Goal: Task Accomplishment & Management: Complete application form

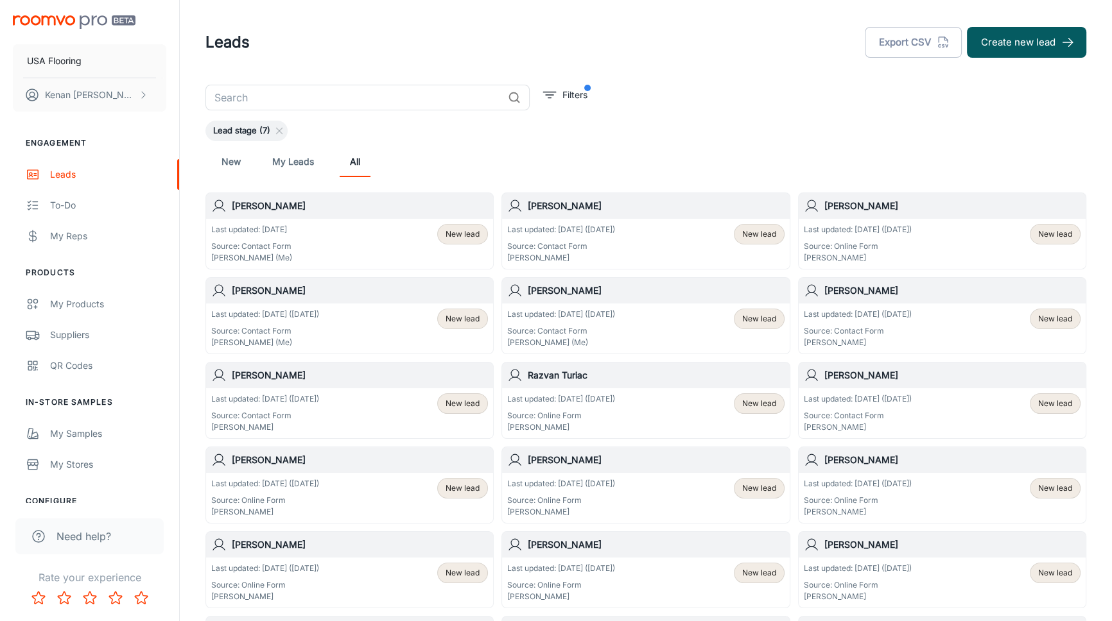
click at [833, 141] on div "New My Leads All" at bounding box center [645, 161] width 880 height 41
click at [581, 60] on header "Leads Export CSV Create new lead" at bounding box center [645, 42] width 911 height 85
click at [986, 32] on button "Create new lead" at bounding box center [1025, 42] width 119 height 31
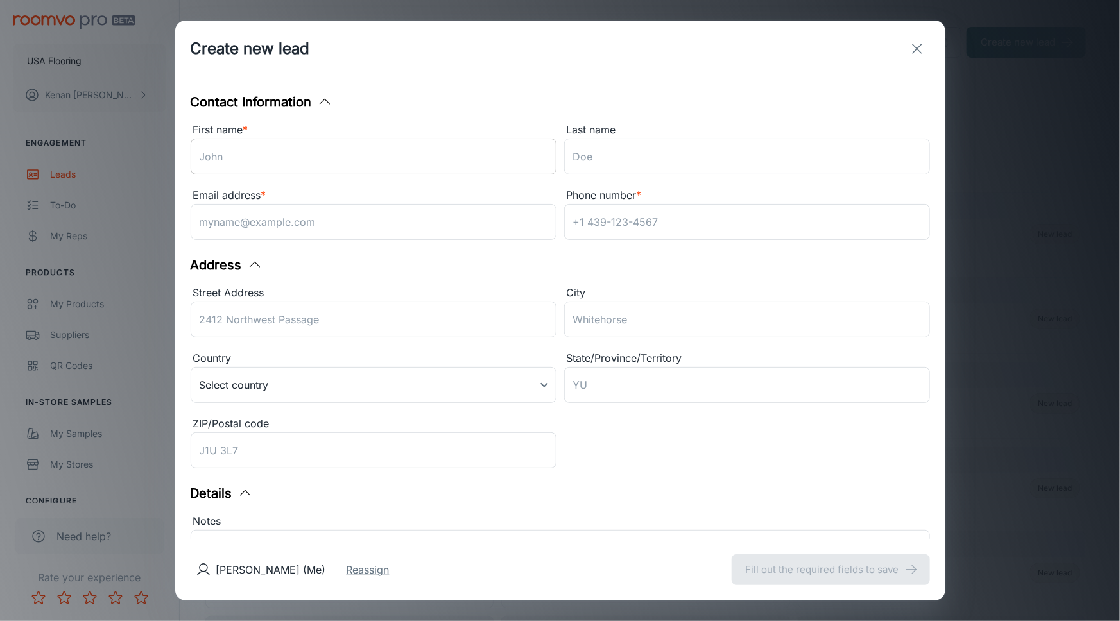
click at [236, 142] on input "First name *" at bounding box center [374, 157] width 366 height 36
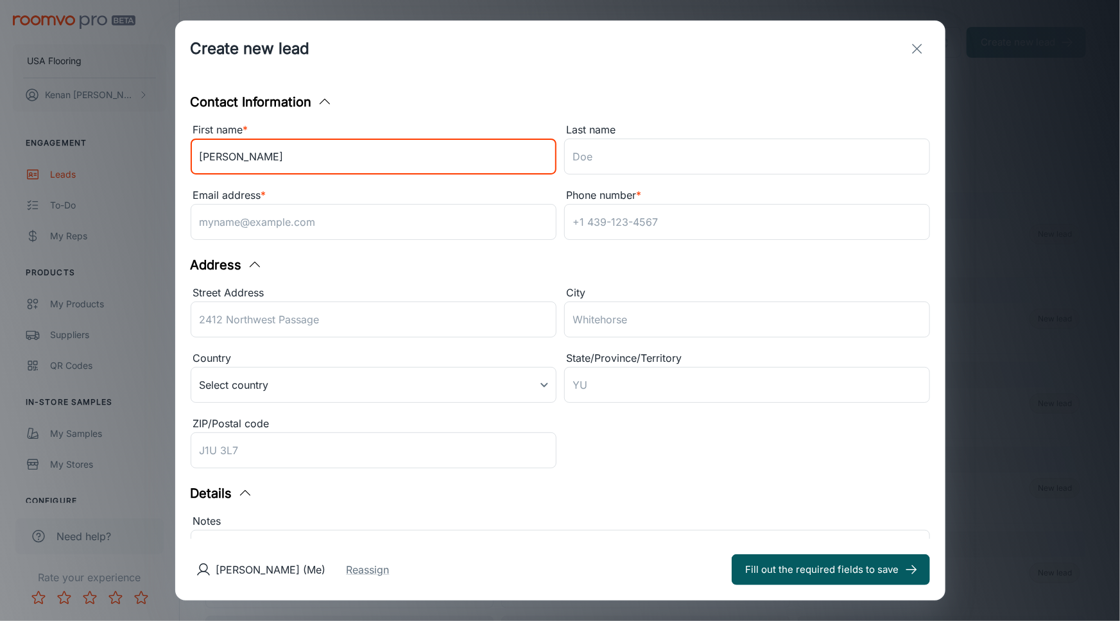
type input "[PERSON_NAME]"
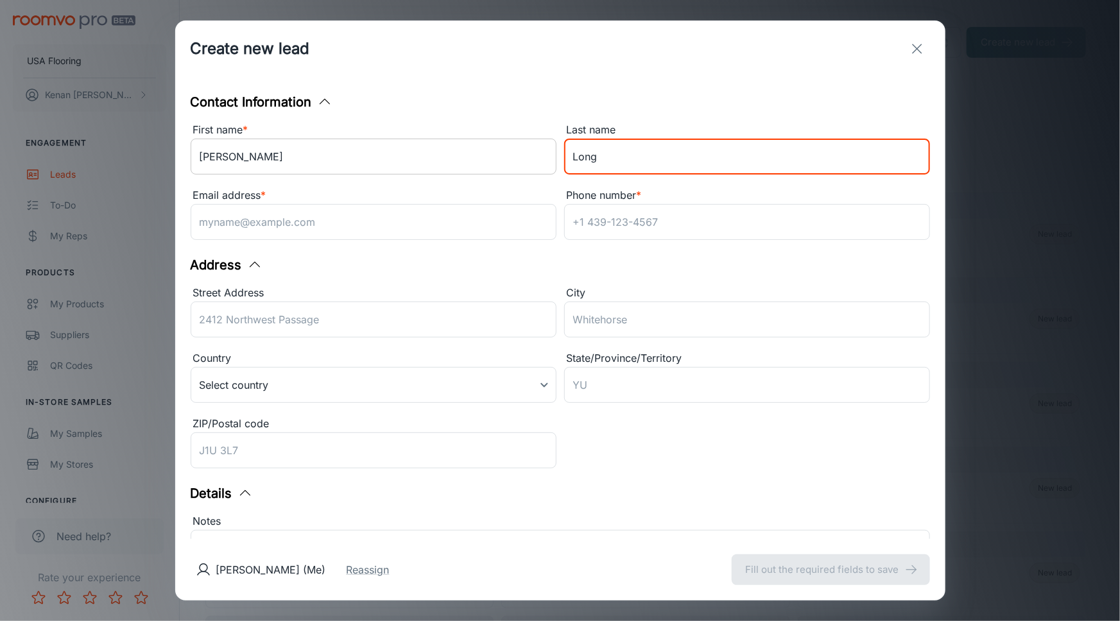
type input "Long"
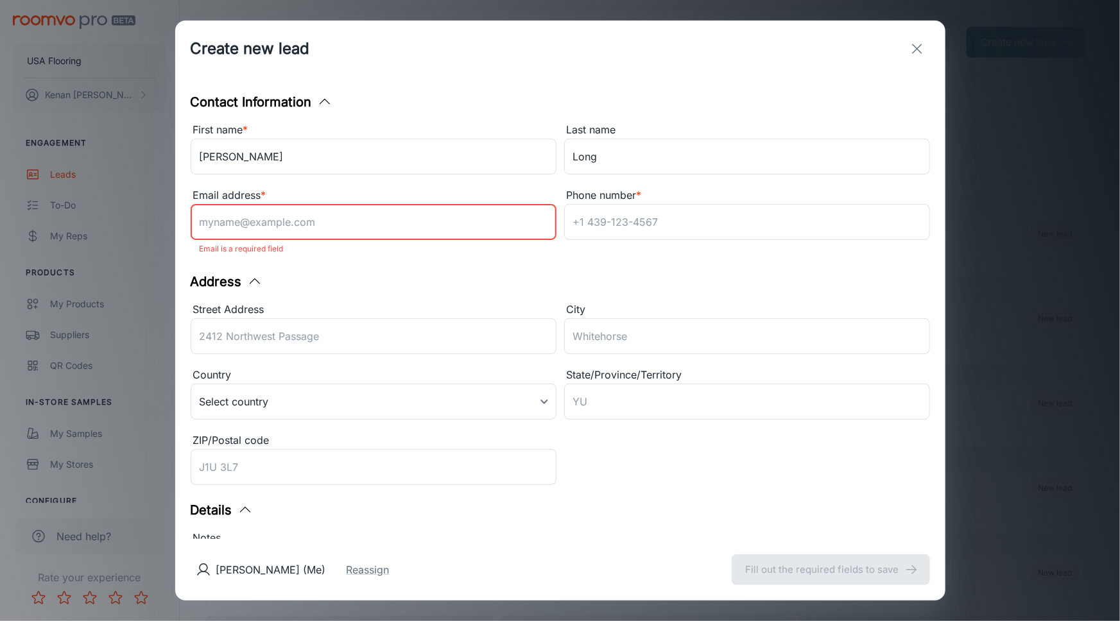
click at [275, 228] on input "Email address *" at bounding box center [374, 222] width 366 height 36
paste input "[STREET_ADDRESS][PERSON_NAME]"
type input "[STREET_ADDRESS][PERSON_NAME]"
drag, startPoint x: 307, startPoint y: 221, endPoint x: 166, endPoint y: 223, distance: 140.6
click at [166, 223] on div "Create new lead Contact Information First name * [PERSON_NAME] ​ Last name Long…" at bounding box center [560, 310] width 1120 height 621
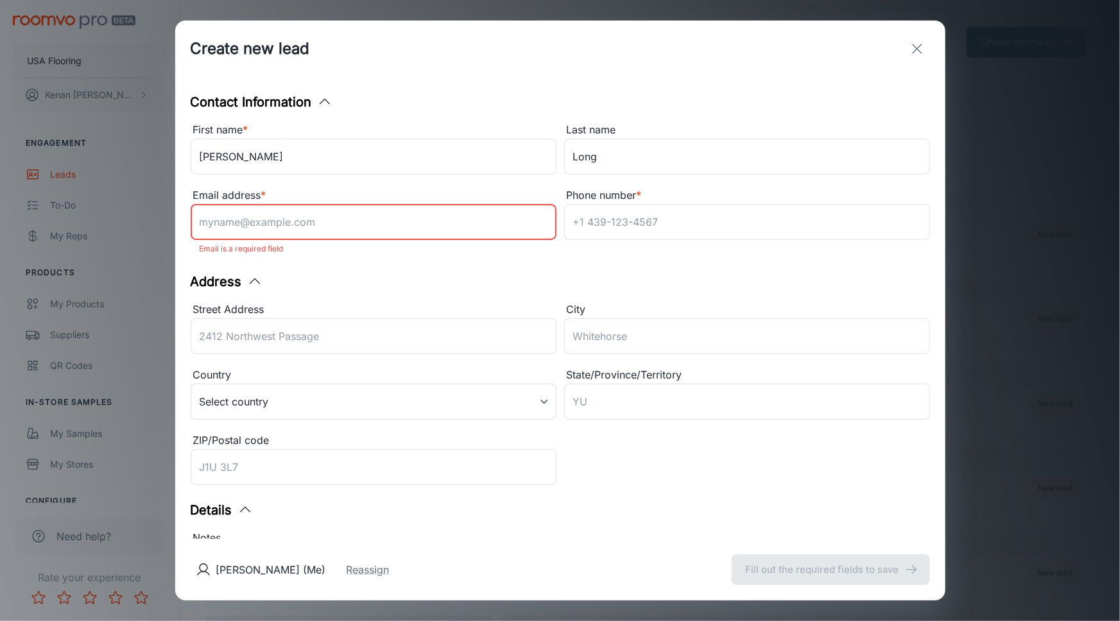
click at [304, 230] on input "Email address *" at bounding box center [374, 222] width 366 height 36
paste input "[EMAIL_ADDRESS][DOMAIN_NAME]"
click at [225, 219] on input "[EMAIL_ADDRESS][DOMAIN_NAME]" at bounding box center [374, 222] width 366 height 36
type input "[EMAIL_ADDRESS][DOMAIN_NAME]"
click at [593, 225] on input "Phone number *" at bounding box center [747, 222] width 366 height 36
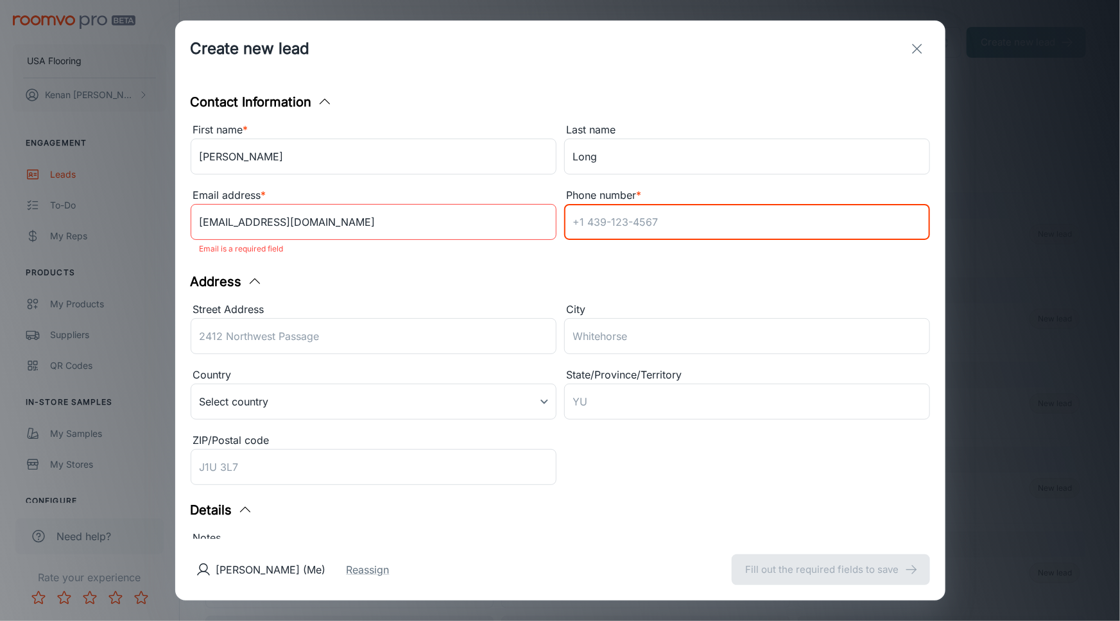
drag, startPoint x: 576, startPoint y: 267, endPoint x: 584, endPoint y: 257, distance: 13.2
click at [576, 267] on div "Contact Information First name * [PERSON_NAME] ​ Last name Long ​ Email address…" at bounding box center [560, 308] width 770 height 462
click at [658, 222] on input "Phone number *" at bounding box center [747, 222] width 366 height 36
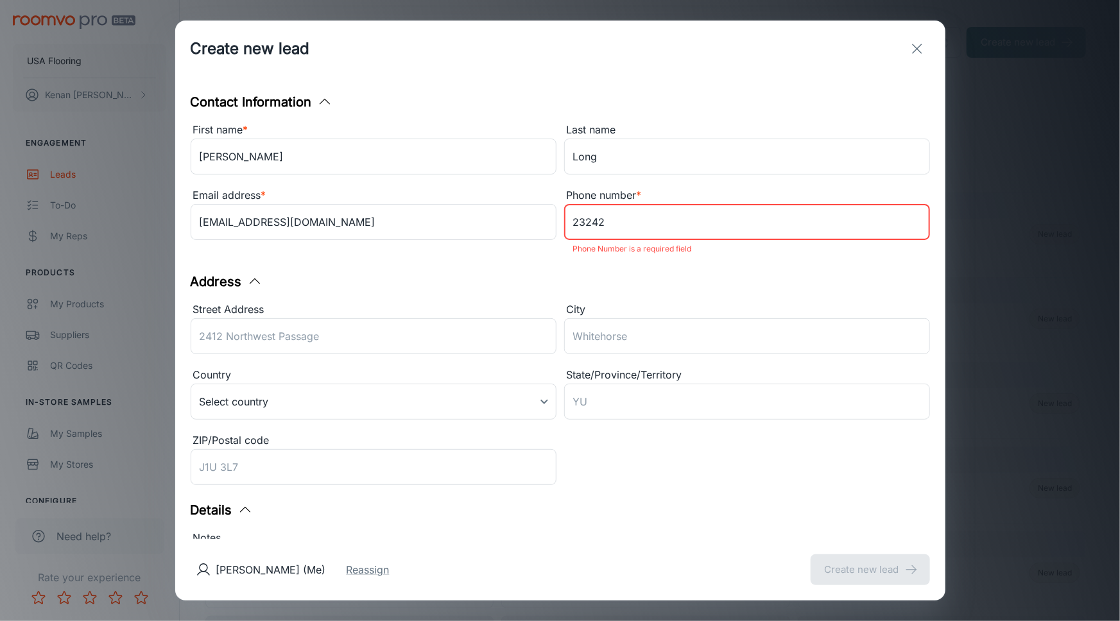
type input "232424"
drag, startPoint x: 626, startPoint y: 218, endPoint x: 513, endPoint y: 221, distance: 113.0
click at [507, 221] on div "First name * [PERSON_NAME] ​ Last name Long ​ Email address * [EMAIL_ADDRESS][D…" at bounding box center [556, 188] width 747 height 148
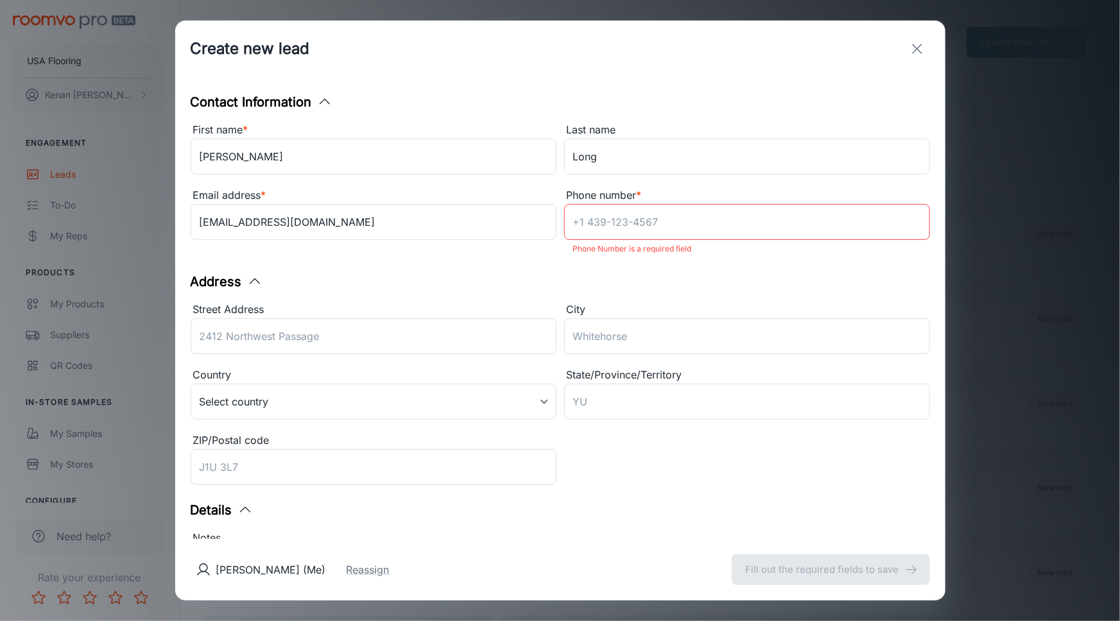
click at [666, 276] on div "Address" at bounding box center [560, 281] width 739 height 19
click at [684, 446] on div "Street Address ​ City ​ Country Select country ​ State/Province/Territory ​ ZIP…" at bounding box center [556, 392] width 747 height 196
click at [322, 279] on div "Address" at bounding box center [560, 281] width 739 height 19
click at [250, 282] on icon "button" at bounding box center [254, 281] width 15 height 15
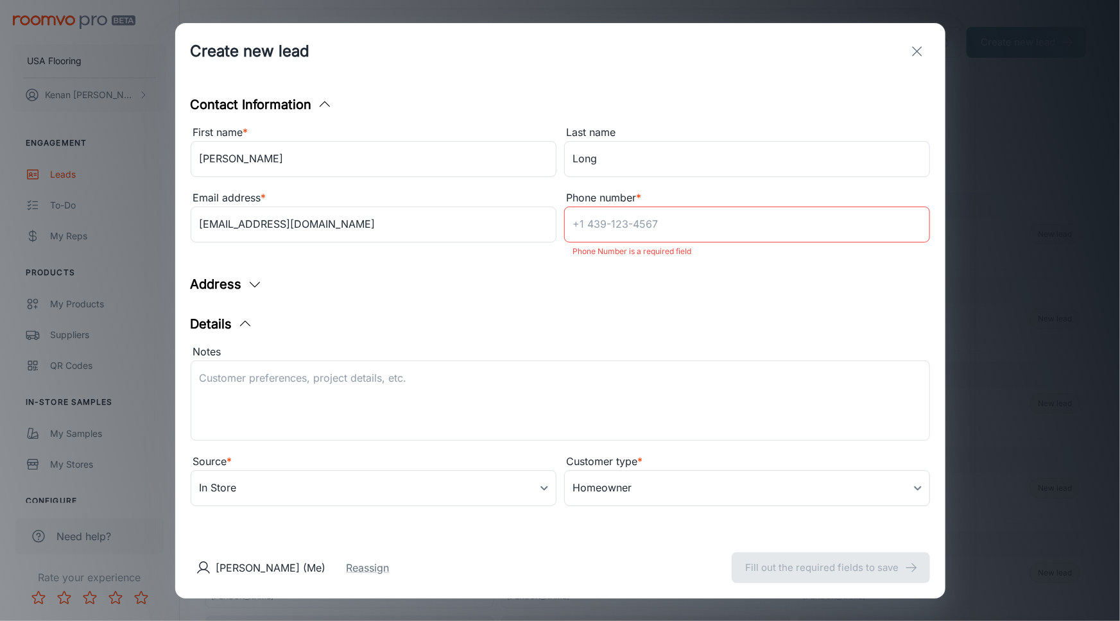
click at [242, 324] on icon "button" at bounding box center [244, 323] width 15 height 15
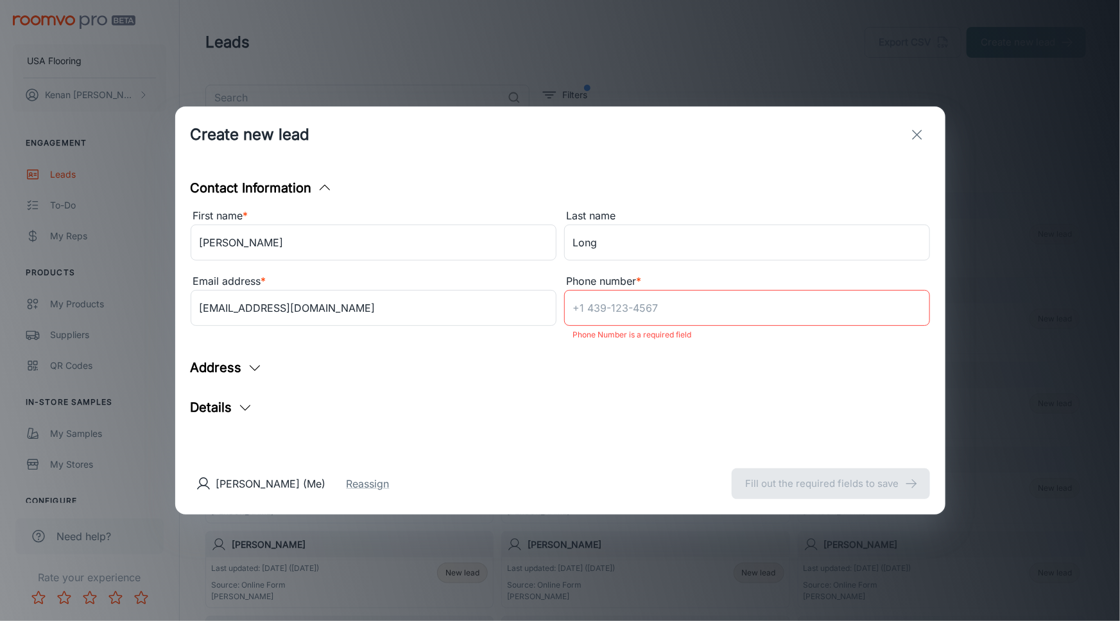
click at [241, 411] on icon "button" at bounding box center [244, 407] width 15 height 15
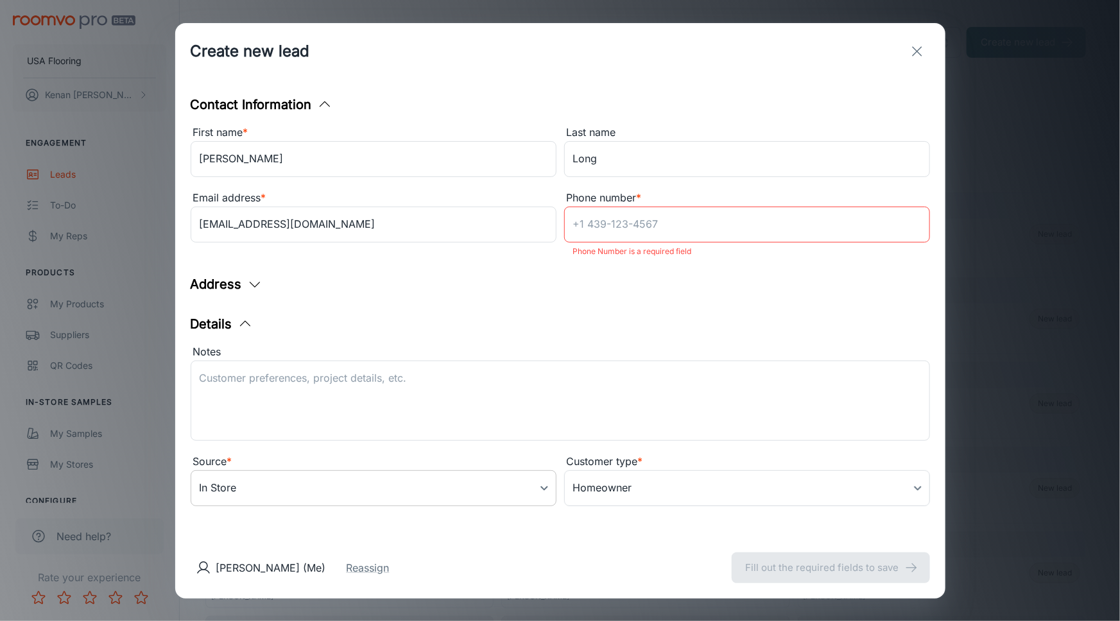
click at [250, 487] on body "USA Flooring [PERSON_NAME] Engagement Leads To-do My Reps Products My Products …" at bounding box center [560, 310] width 1120 height 621
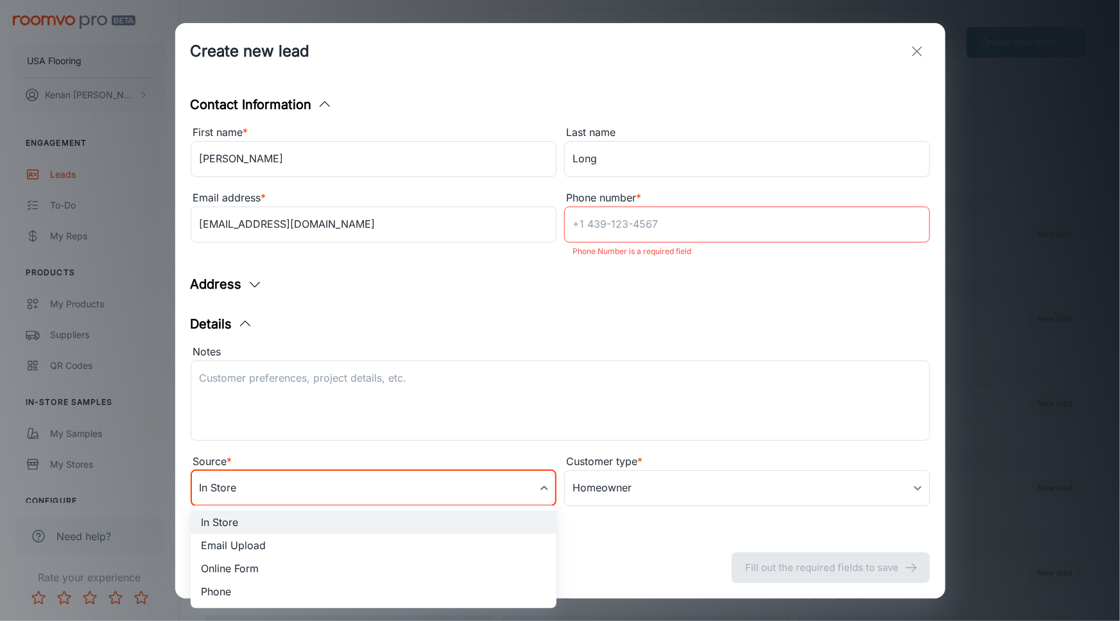
click at [266, 571] on li "Online Form" at bounding box center [374, 568] width 366 height 23
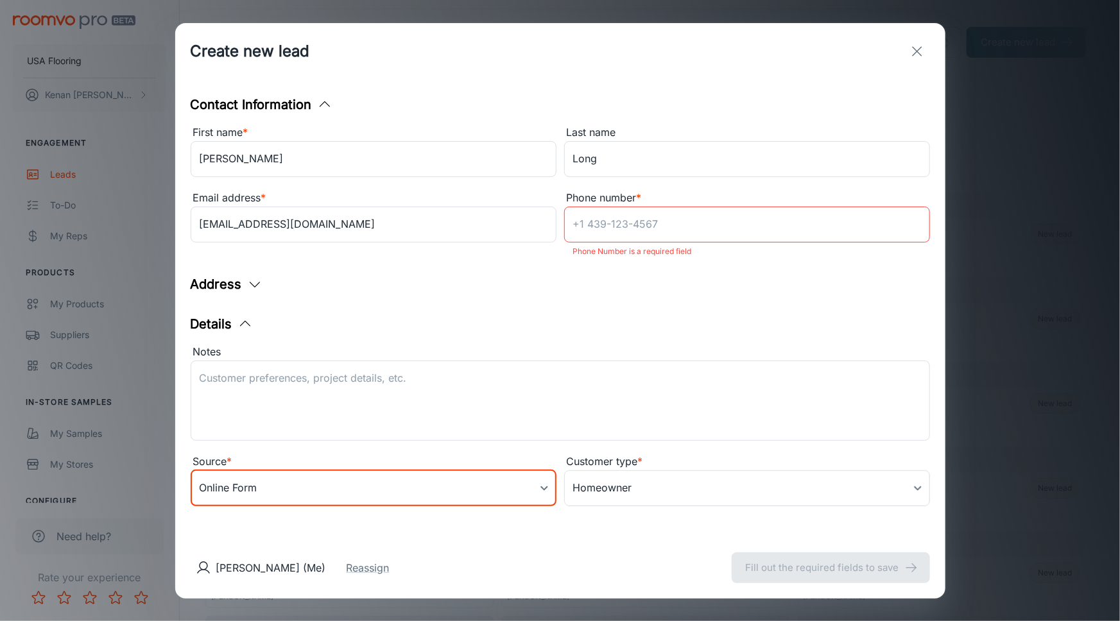
click at [262, 481] on body "USA Flooring [PERSON_NAME] Engagement Leads To-do My Reps Products My Products …" at bounding box center [560, 310] width 1120 height 621
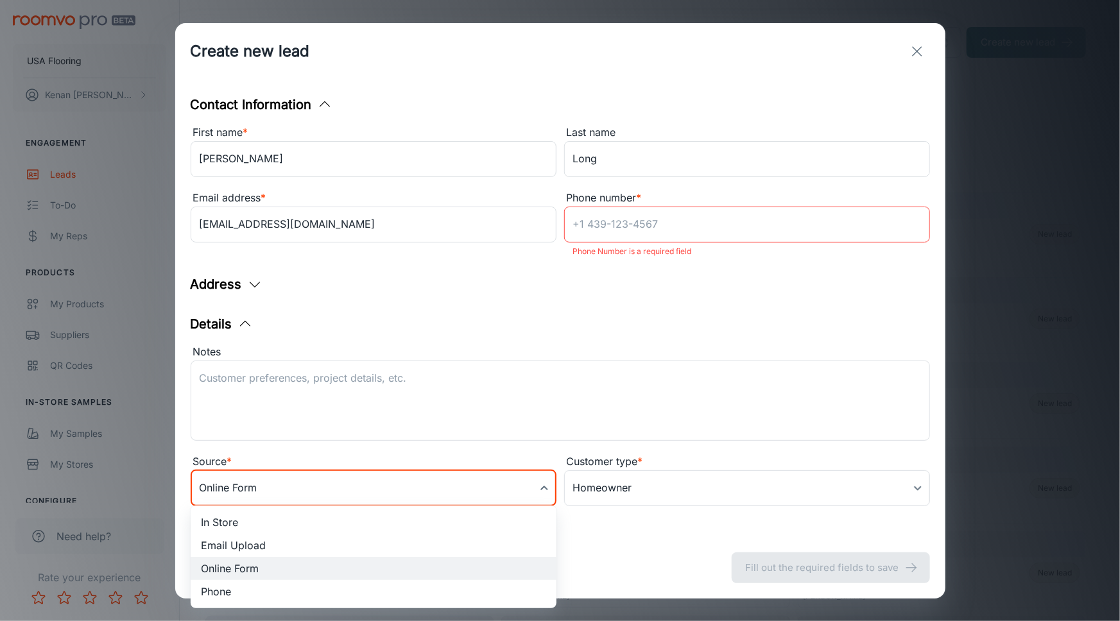
click at [262, 519] on li "In Store" at bounding box center [374, 522] width 366 height 23
type input "in_store"
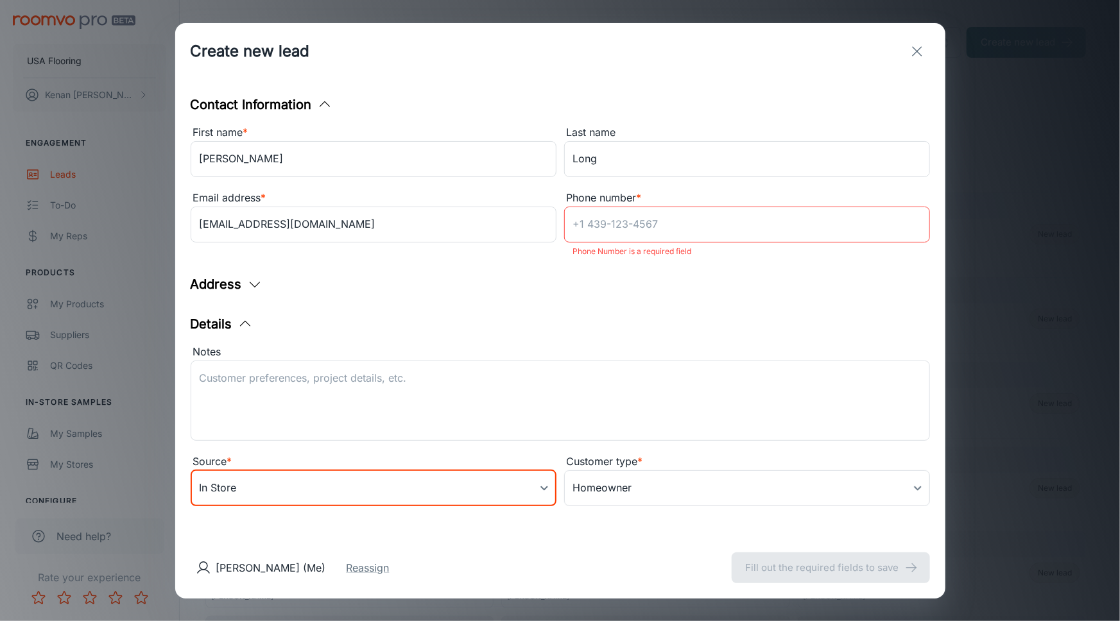
click at [425, 456] on div "Source *" at bounding box center [374, 462] width 366 height 17
click at [438, 294] on div "Address Street Address ​ City ​ Country Select country ​ State/Province/Territo…" at bounding box center [560, 290] width 739 height 30
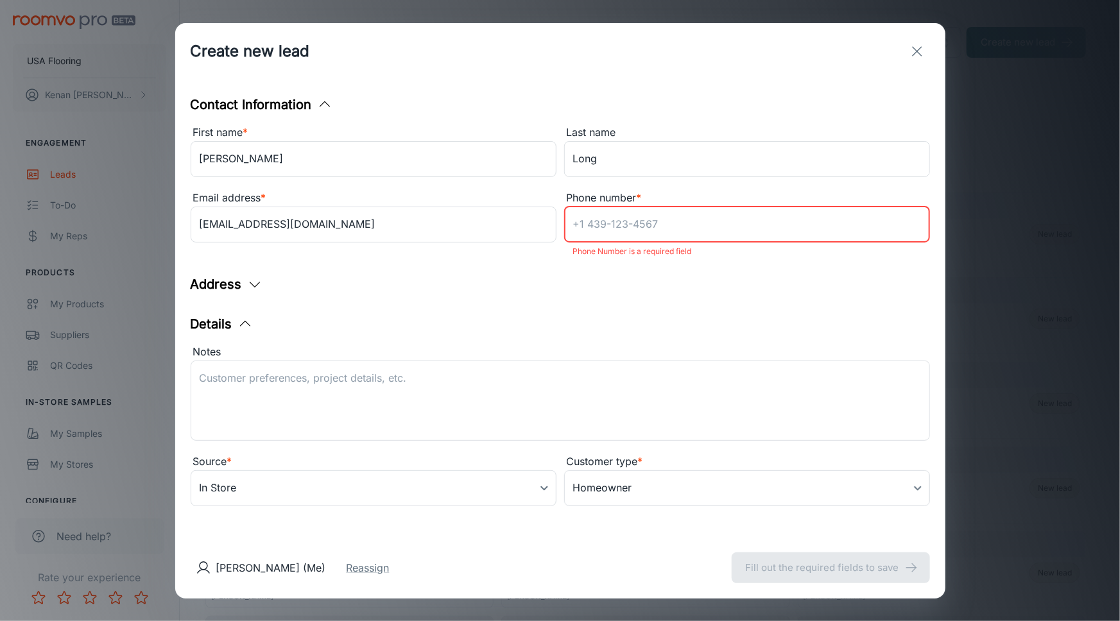
click at [642, 213] on input "Phone number *" at bounding box center [747, 225] width 366 height 36
click at [604, 300] on div "Address Street Address ​ City ​ Country Select country ​ State/Province/Territo…" at bounding box center [560, 290] width 739 height 30
click at [612, 227] on input "Phone number *" at bounding box center [747, 225] width 366 height 36
click at [648, 227] on input "Phone number *" at bounding box center [747, 225] width 366 height 36
click at [657, 223] on input "Phone number *" at bounding box center [747, 225] width 366 height 36
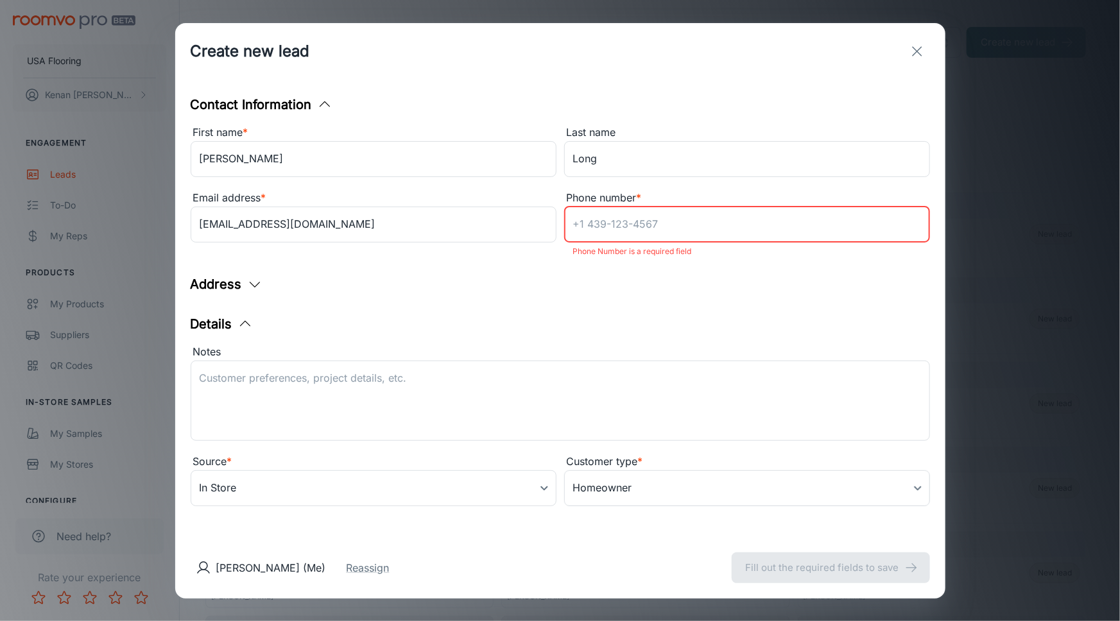
click at [874, 292] on div "Address Street Address ​ City ​ Country Select country ​ State/Province/Territo…" at bounding box center [560, 290] width 739 height 30
click at [834, 567] on div "[PERSON_NAME] (Me) Reassign Fill out the required fields to save" at bounding box center [560, 568] width 770 height 62
click at [914, 37] on div "Create new lead" at bounding box center [560, 51] width 770 height 56
click at [916, 53] on icon "exit" at bounding box center [916, 51] width 15 height 15
